Goal: Communication & Community: Answer question/provide support

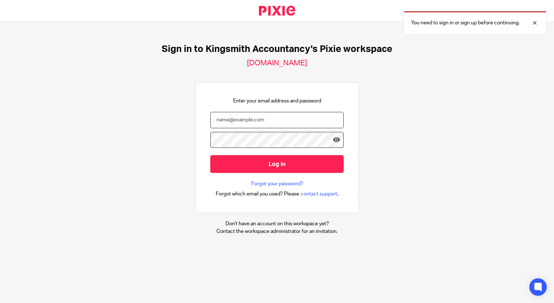
type input "katharine@kingsmith.co.uk"
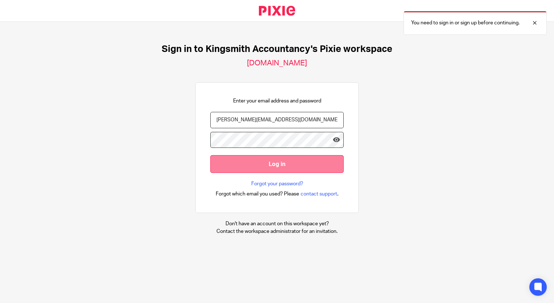
drag, startPoint x: 277, startPoint y: 174, endPoint x: 263, endPoint y: 167, distance: 16.1
click at [263, 167] on input "Log in" at bounding box center [277, 164] width 134 height 18
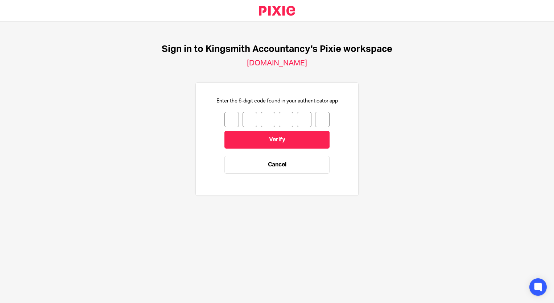
click at [225, 123] on input "number" at bounding box center [232, 119] width 15 height 15
type input "0"
type input "6"
type input "5"
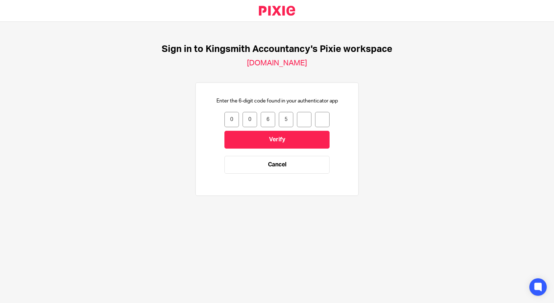
type input "9"
type input "7"
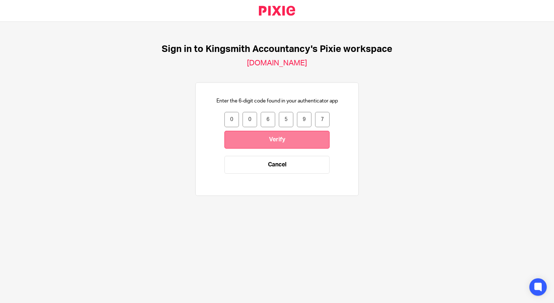
click at [235, 135] on input "Verify" at bounding box center [277, 140] width 105 height 18
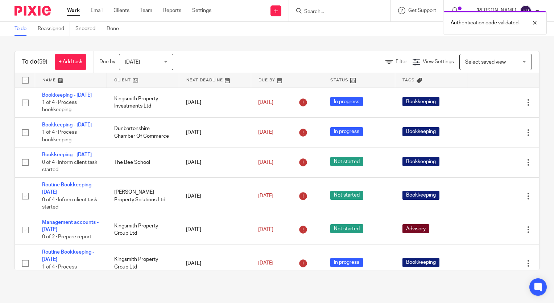
click at [323, 13] on div "Authentication code validated." at bounding box center [412, 21] width 270 height 28
click at [311, 14] on div "Authentication code validated." at bounding box center [412, 21] width 270 height 28
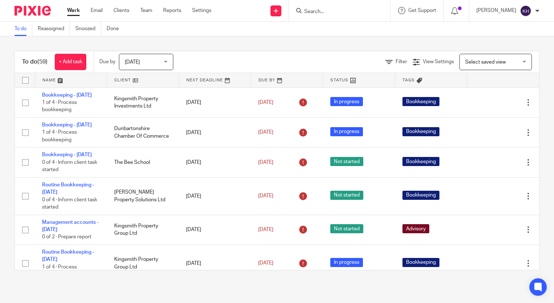
drag, startPoint x: 311, startPoint y: 14, endPoint x: 302, endPoint y: 12, distance: 9.6
click at [304, 12] on input "Search" at bounding box center [336, 12] width 65 height 7
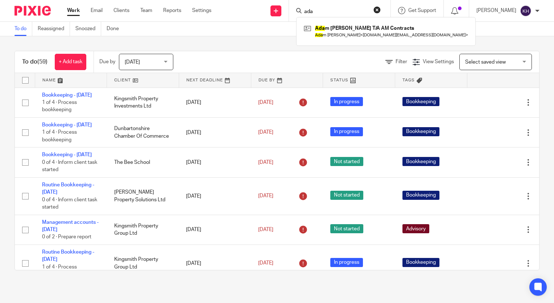
type input "ada"
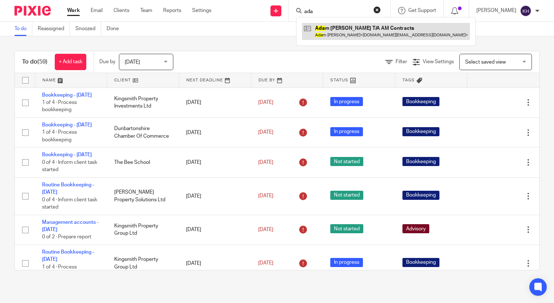
click at [379, 36] on link at bounding box center [386, 31] width 168 height 17
click at [324, 27] on link at bounding box center [386, 31] width 168 height 17
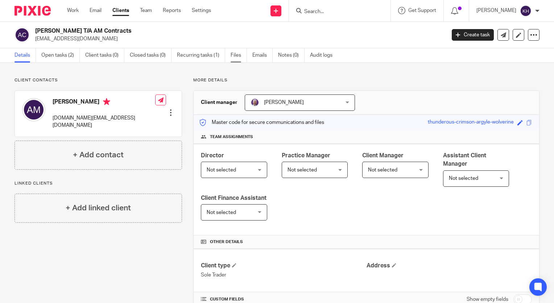
click at [241, 53] on link "Files" at bounding box center [239, 55] width 16 height 14
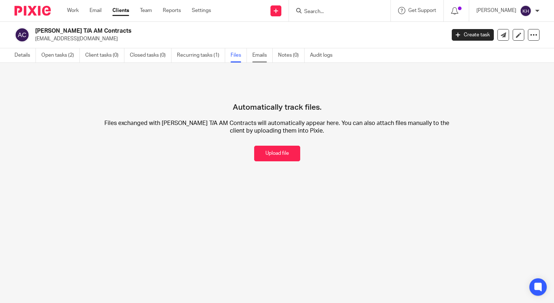
click at [266, 53] on link "Emails" at bounding box center [263, 55] width 20 height 14
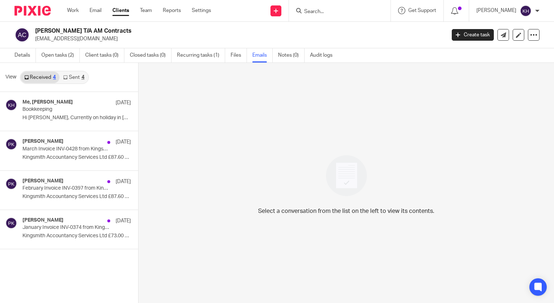
click at [77, 75] on link "Sent 4" at bounding box center [74, 77] width 28 height 12
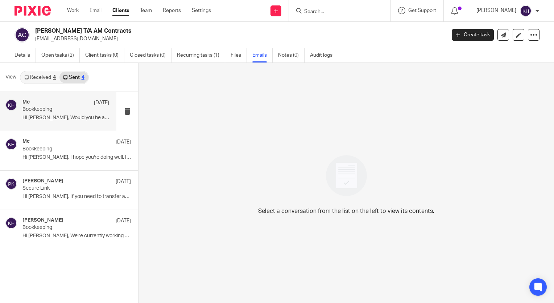
click at [71, 120] on p "Hi [PERSON_NAME], Would you be able to provide the..." at bounding box center [65, 118] width 87 height 6
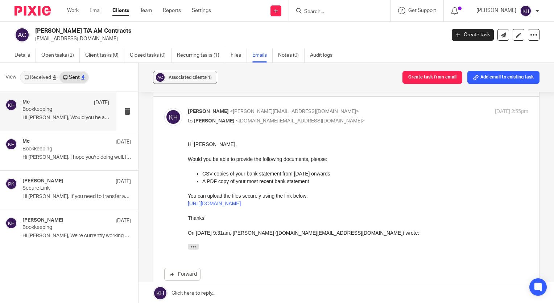
scroll to position [151, 0]
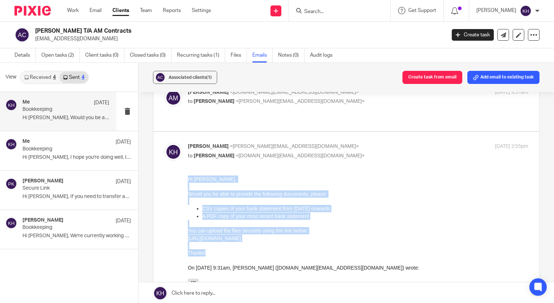
drag, startPoint x: 208, startPoint y: 251, endPoint x: 181, endPoint y: 178, distance: 77.9
click at [188, 178] on html "Hi [PERSON_NAME], Would you be able to provide the following documents, please:…" at bounding box center [358, 231] width 341 height 112
copy div "Hi [PERSON_NAME], Would you be able to provide the following documents, please:…"
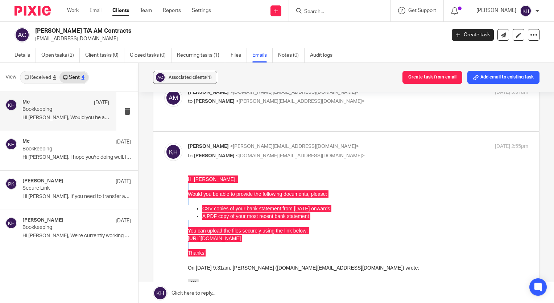
click at [198, 290] on link at bounding box center [347, 293] width 416 height 22
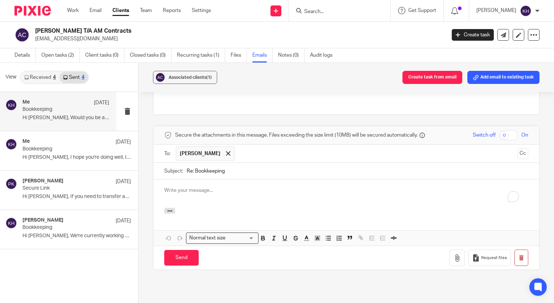
scroll to position [0, 0]
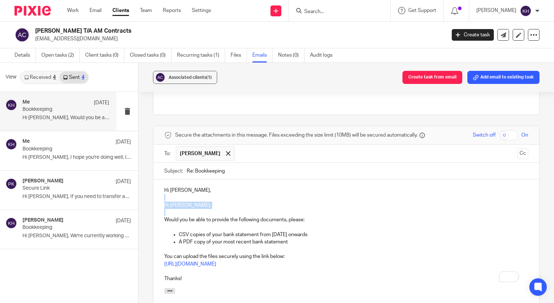
drag, startPoint x: 191, startPoint y: 179, endPoint x: 155, endPoint y: 165, distance: 38.5
click at [155, 179] on div "Hi [PERSON_NAME], Hi [PERSON_NAME], Would you be able to provide the following …" at bounding box center [346, 233] width 386 height 108
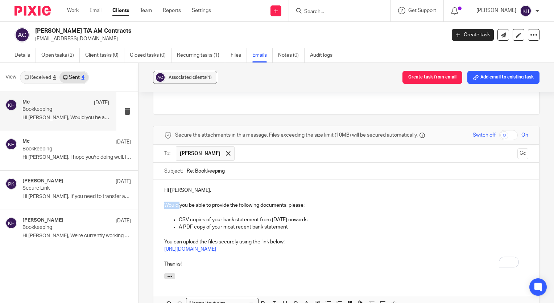
drag, startPoint x: 178, startPoint y: 175, endPoint x: 148, endPoint y: 178, distance: 29.9
click at [148, 178] on div "Associated clients (1) Create task from email Add email to existing task Bookke…" at bounding box center [347, 183] width 416 height 241
click at [163, 179] on div "Hi [PERSON_NAME], Would you be able to provide the following documents, please:…" at bounding box center [346, 226] width 386 height 94
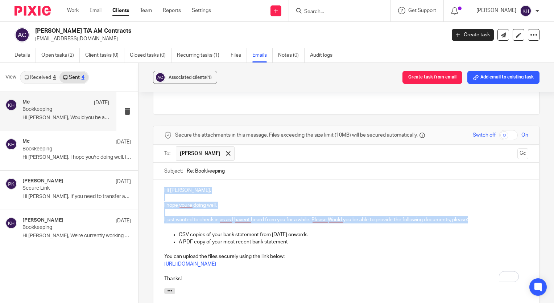
drag, startPoint x: 481, startPoint y: 189, endPoint x: 148, endPoint y: 146, distance: 335.8
click at [148, 146] on div "Associated clients (1) Create task from email Add email to existing task Bookke…" at bounding box center [347, 183] width 416 height 241
copy div "Hi [PERSON_NAME], I hope youre doing well. I just wanted to check in as as I ha…"
click at [468, 216] on p "I just wanted to check in as as I havent heard from you for a while. Please Wou…" at bounding box center [346, 219] width 364 height 7
drag, startPoint x: 470, startPoint y: 189, endPoint x: 156, endPoint y: 187, distance: 314.6
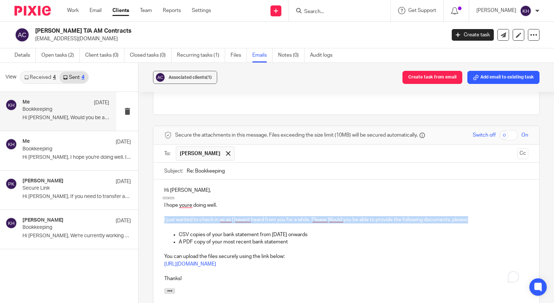
click at [156, 187] on div "Hi [PERSON_NAME], I hope youre doing well. I just wanted to check in as as I ha…" at bounding box center [346, 233] width 386 height 108
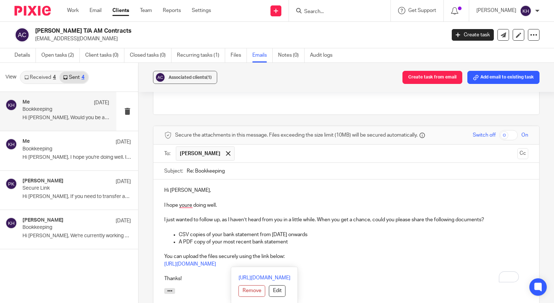
drag, startPoint x: 362, startPoint y: 232, endPoint x: 137, endPoint y: 232, distance: 225.7
click at [139, 232] on div "Associated clients (1) Create task from email Add email to existing task Bookke…" at bounding box center [347, 183] width 416 height 241
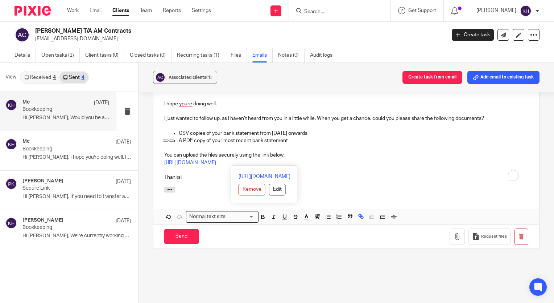
scroll to position [478, 0]
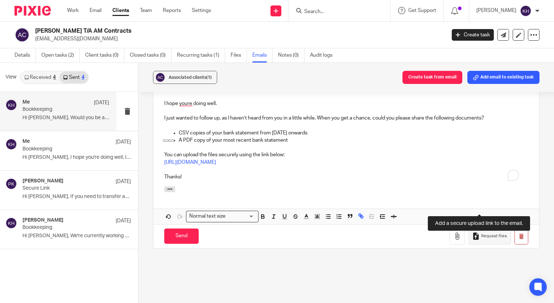
click at [493, 228] on button "Request files" at bounding box center [490, 236] width 42 height 16
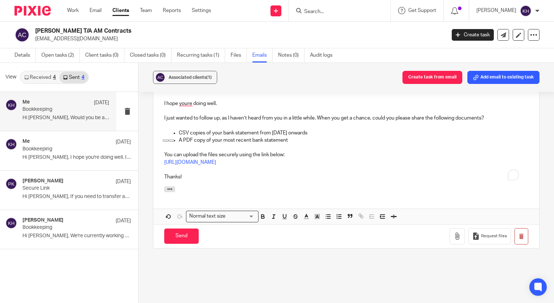
click at [310, 186] on div "Attachments" at bounding box center [346, 193] width 386 height 15
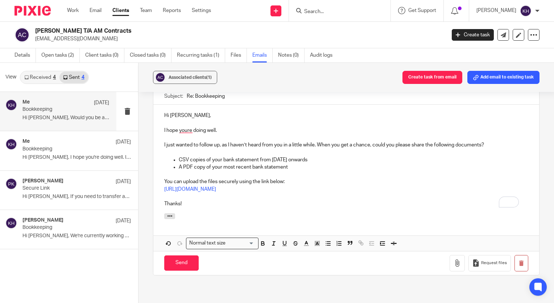
scroll to position [449, 0]
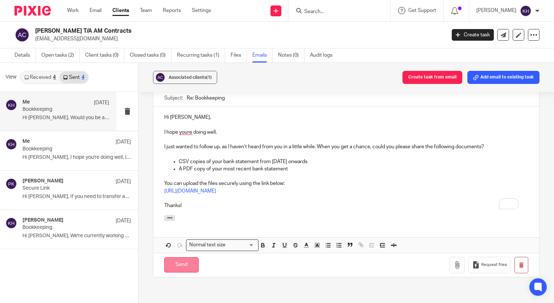
click at [187, 257] on input "Send" at bounding box center [181, 265] width 34 height 16
